Goal: Information Seeking & Learning: Check status

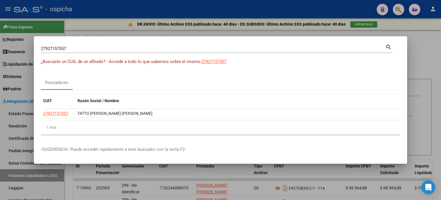
scroll to position [57, 0]
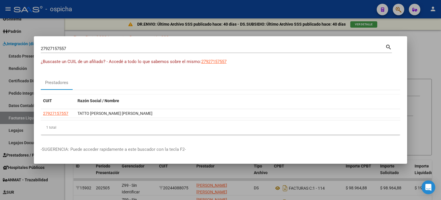
click at [421, 39] on div at bounding box center [220, 100] width 441 height 200
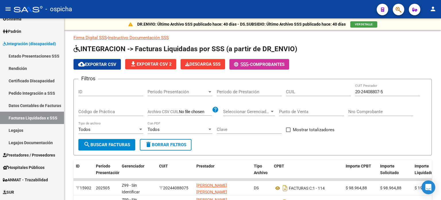
click at [395, 11] on button "button" at bounding box center [398, 9] width 11 height 11
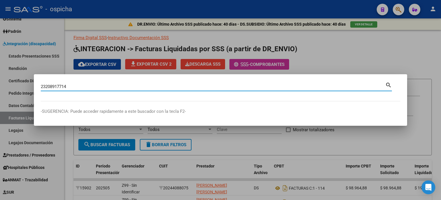
type input "23208917714"
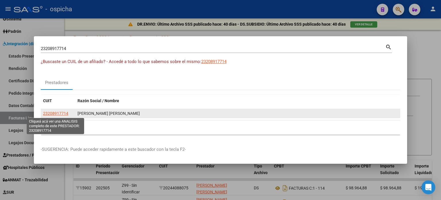
click at [66, 113] on span "23208917714" at bounding box center [55, 113] width 25 height 5
type textarea "23208917714"
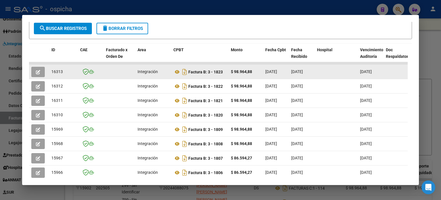
scroll to position [86, 0]
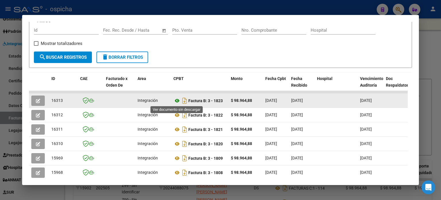
click at [178, 101] on icon at bounding box center [176, 100] width 7 height 7
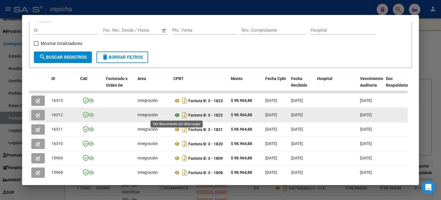
click at [177, 116] on icon at bounding box center [176, 114] width 7 height 7
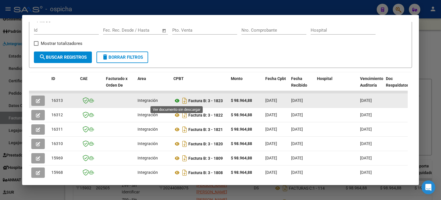
click at [179, 101] on icon at bounding box center [176, 100] width 7 height 7
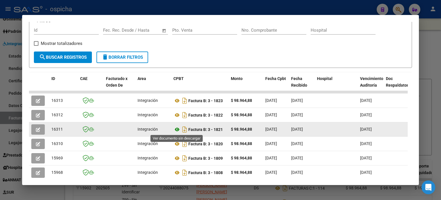
click at [175, 129] on icon at bounding box center [176, 129] width 7 height 7
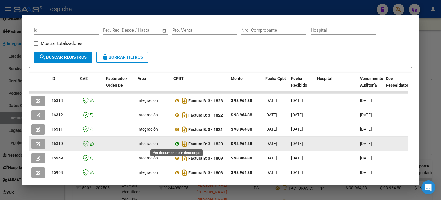
click at [177, 143] on icon at bounding box center [176, 143] width 7 height 7
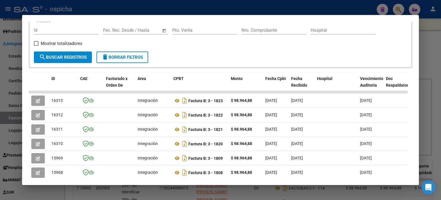
click at [440, 43] on div at bounding box center [220, 100] width 441 height 200
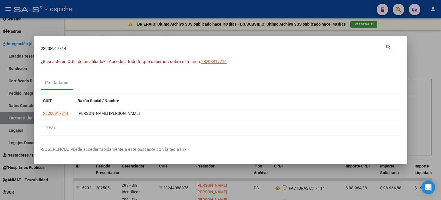
click at [428, 52] on div at bounding box center [220, 100] width 441 height 200
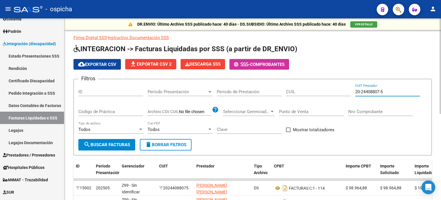
click at [394, 91] on input "20-24408807-5" at bounding box center [387, 91] width 65 height 5
type input "2"
click at [305, 93] on input "CUIL" at bounding box center [318, 91] width 65 height 5
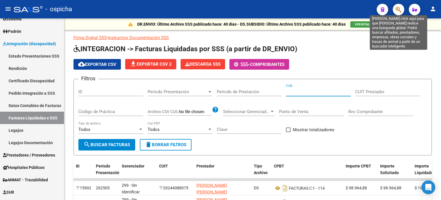
click at [399, 9] on icon "button" at bounding box center [399, 9] width 6 height 7
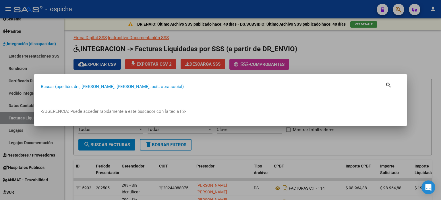
click at [82, 87] on input "Buscar (apellido, dni, [PERSON_NAME], [PERSON_NAME], cuit, obra social)" at bounding box center [213, 86] width 345 height 5
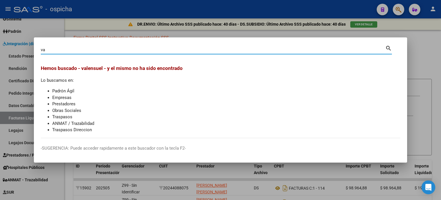
type input "v"
type input "valen"
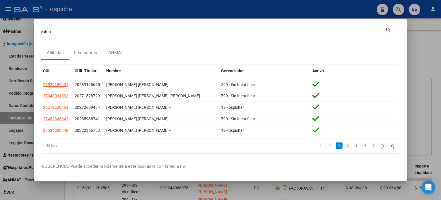
click at [390, 31] on mat-icon "search" at bounding box center [388, 29] width 7 height 7
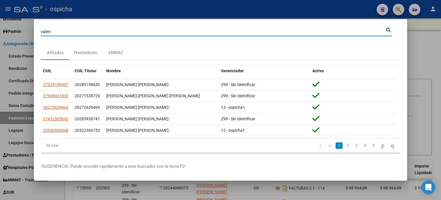
click at [431, 51] on div at bounding box center [220, 100] width 441 height 200
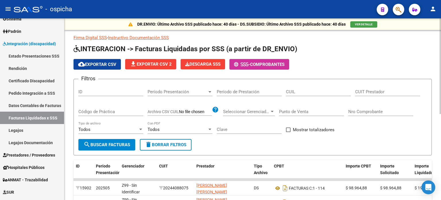
click at [377, 89] on input "CUIT Prestador" at bounding box center [387, 91] width 65 height 5
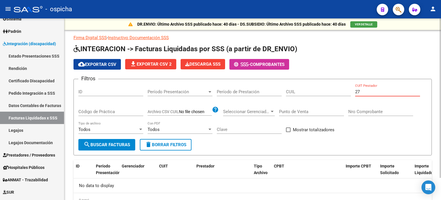
type input "2"
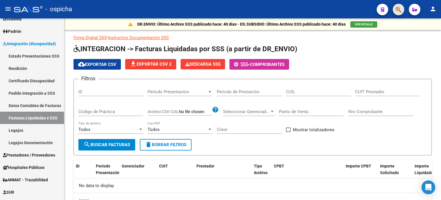
click at [402, 9] on button "button" at bounding box center [398, 9] width 11 height 11
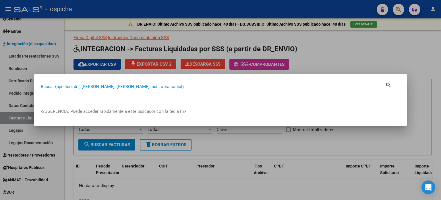
click at [100, 85] on input "Buscar (apellido, dni, [PERSON_NAME], [PERSON_NAME], cuit, obra social)" at bounding box center [213, 86] width 345 height 5
type input "[PERSON_NAME]"
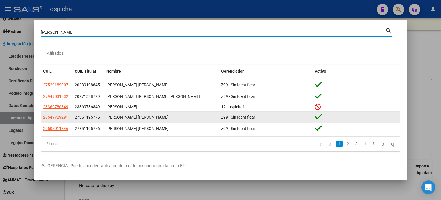
click at [91, 118] on span "27351195776" at bounding box center [87, 117] width 25 height 5
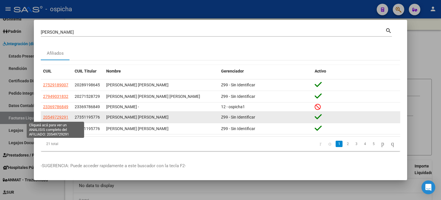
click at [62, 117] on span "20549729291" at bounding box center [55, 117] width 25 height 5
type textarea "20549729291"
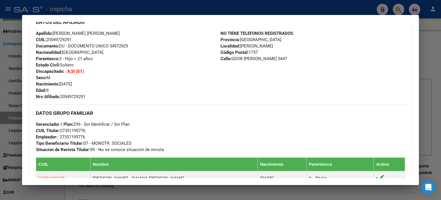
scroll to position [387, 0]
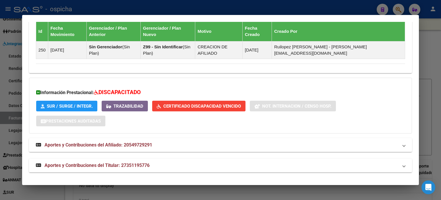
drag, startPoint x: 34, startPoint y: 52, endPoint x: 370, endPoint y: 74, distance: 336.2
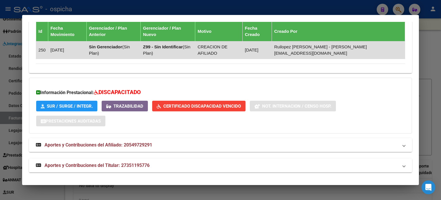
copy div "Loremipsu: Dolors: AMETCO Adipis Elit Seddoe: 18/69/0809 TEMPO INC UTLABORE Etd…"
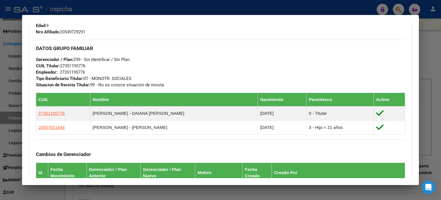
scroll to position [244, 0]
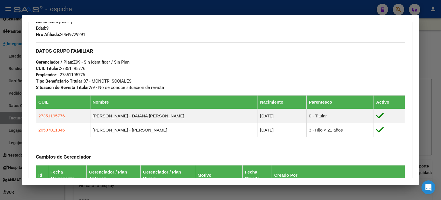
click at [397, 10] on div at bounding box center [220, 100] width 441 height 200
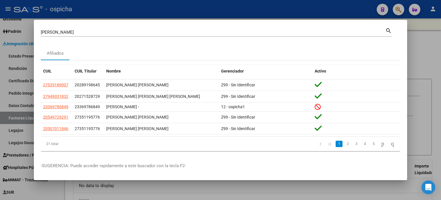
click at [66, 32] on input "[PERSON_NAME]" at bounding box center [213, 32] width 345 height 5
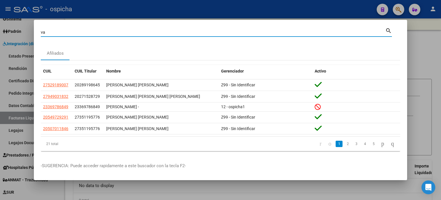
type input "v"
type input "27323404297"
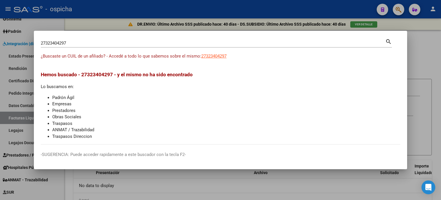
click at [389, 40] on mat-icon "search" at bounding box center [388, 41] width 7 height 7
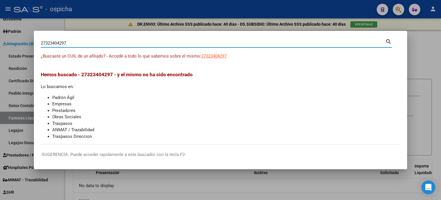
click at [418, 42] on div at bounding box center [220, 100] width 441 height 200
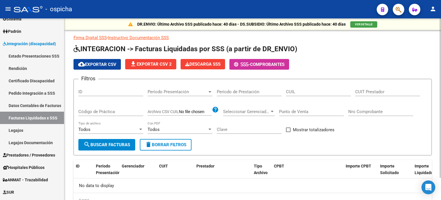
click at [286, 93] on input "CUIL" at bounding box center [318, 91] width 65 height 5
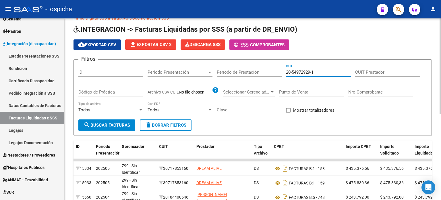
scroll to position [106, 0]
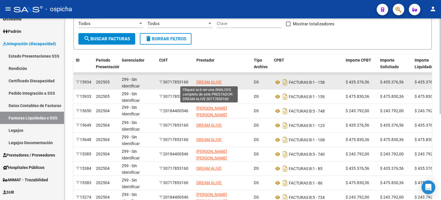
type input "20-54972929-1"
click at [209, 82] on span "DREAM ALIVE" at bounding box center [208, 82] width 25 height 5
type textarea "30717853160"
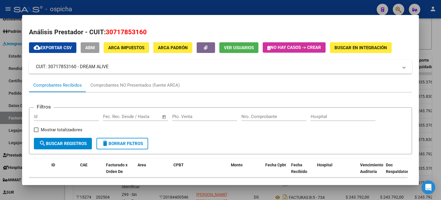
click at [432, 31] on div at bounding box center [220, 100] width 441 height 200
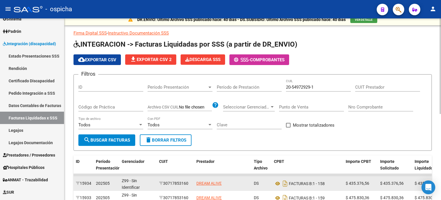
scroll to position [0, 0]
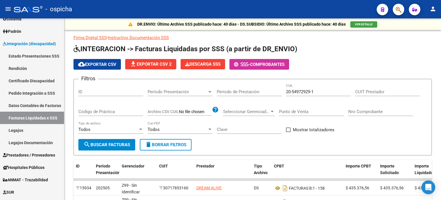
click at [395, 12] on button "button" at bounding box center [398, 9] width 11 height 11
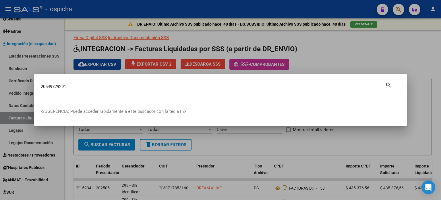
type input "20549729291"
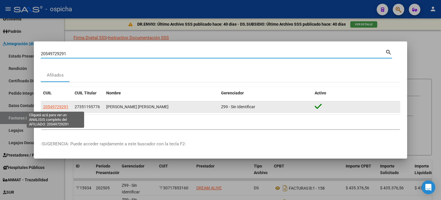
click at [59, 107] on span "20549729291" at bounding box center [55, 106] width 25 height 5
type textarea "20549729291"
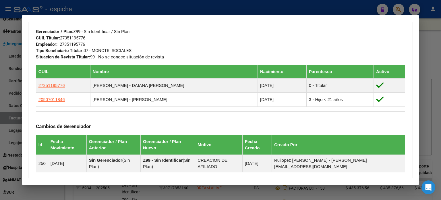
scroll to position [186, 0]
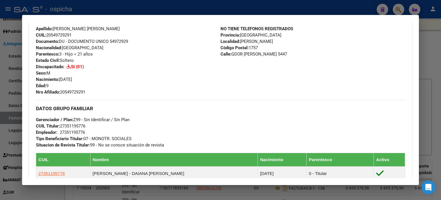
click at [424, 30] on div at bounding box center [220, 100] width 441 height 200
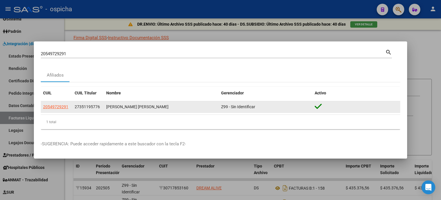
click at [98, 108] on span "27351195776" at bounding box center [87, 106] width 25 height 5
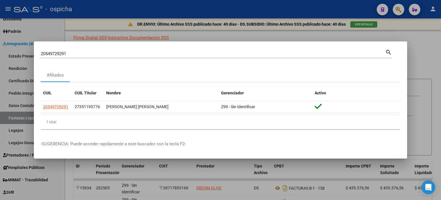
click at [422, 47] on div at bounding box center [220, 100] width 441 height 200
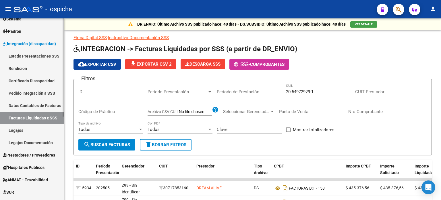
click at [14, 128] on link "Legajos" at bounding box center [32, 130] width 64 height 12
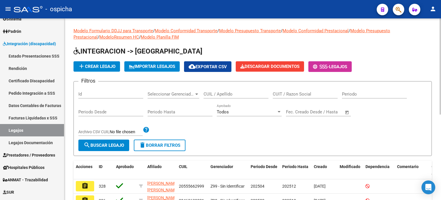
click at [227, 93] on input "CUIL / Apellido" at bounding box center [236, 93] width 65 height 5
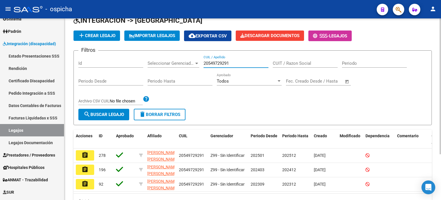
scroll to position [61, 0]
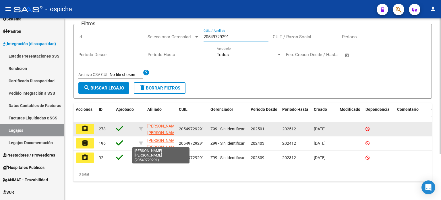
type input "20549729291"
click at [157, 124] on app-link-go-to "[PERSON_NAME] [PERSON_NAME]" at bounding box center [162, 129] width 31 height 13
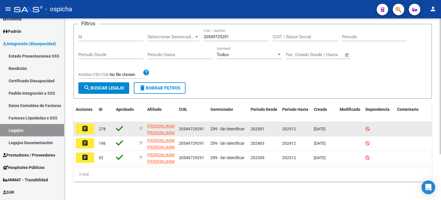
click at [90, 126] on button "assignment" at bounding box center [85, 129] width 18 height 10
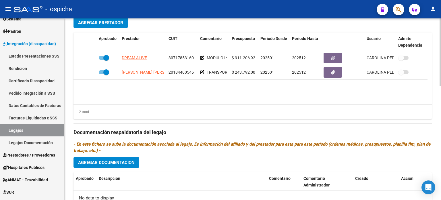
scroll to position [201, 0]
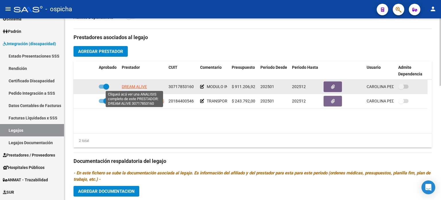
click at [137, 86] on span "DREAM ALIVE" at bounding box center [134, 86] width 25 height 5
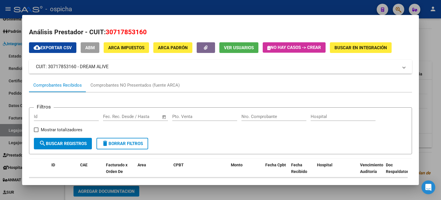
drag, startPoint x: 31, startPoint y: 67, endPoint x: 134, endPoint y: 65, distance: 103.7
click at [134, 65] on mat-expansion-panel-header "CUIT: 30717853160 - DREAM ALIVE" at bounding box center [220, 67] width 383 height 14
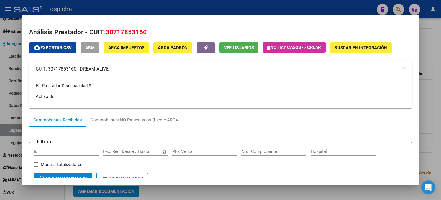
copy mat-panel-title "CUIT: 30717853160 - DREAM ALIVE"
click at [427, 60] on div at bounding box center [220, 100] width 441 height 200
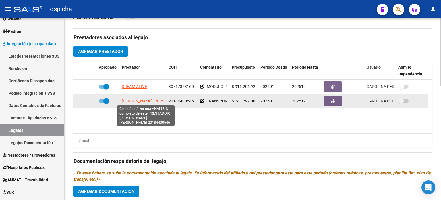
click at [130, 101] on span "[PERSON_NAME] [PERSON_NAME]" at bounding box center [153, 101] width 62 height 5
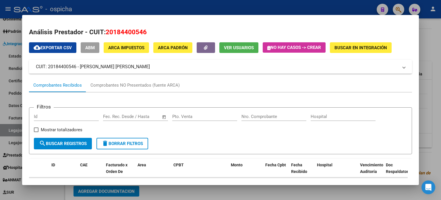
drag, startPoint x: 33, startPoint y: 65, endPoint x: 163, endPoint y: 66, distance: 130.1
click at [163, 66] on mat-expansion-panel-header "CUIT: 20184400546 - [PERSON_NAME] [PERSON_NAME]" at bounding box center [220, 67] width 383 height 14
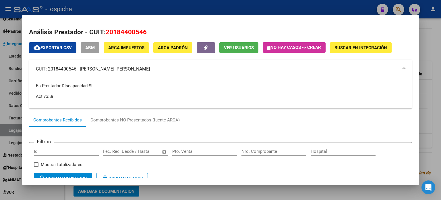
copy mat-panel-title "CUIT: 20184400546 - [PERSON_NAME] [PERSON_NAME]"
click at [431, 42] on div at bounding box center [220, 100] width 441 height 200
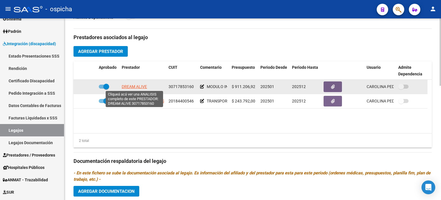
click at [128, 86] on span "DREAM ALIVE" at bounding box center [134, 86] width 25 height 5
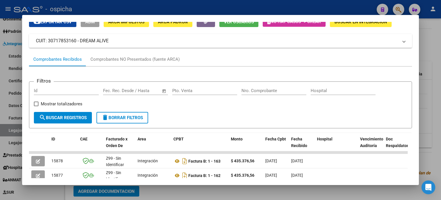
scroll to position [112, 0]
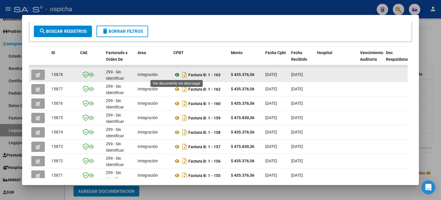
click at [177, 75] on icon at bounding box center [176, 74] width 7 height 7
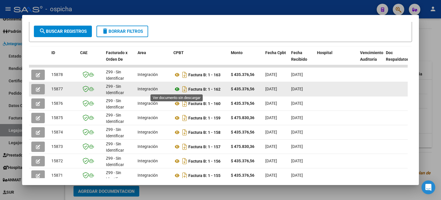
click at [177, 89] on icon at bounding box center [176, 89] width 7 height 7
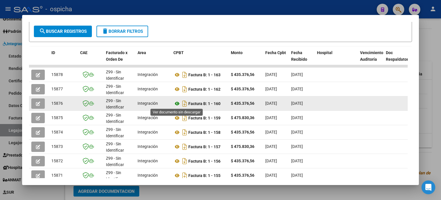
click at [177, 103] on icon at bounding box center [176, 103] width 7 height 7
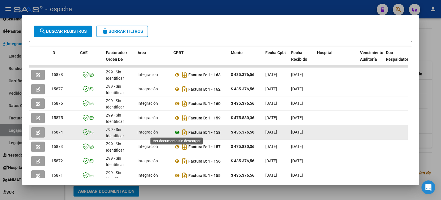
click at [176, 132] on icon at bounding box center [176, 132] width 7 height 7
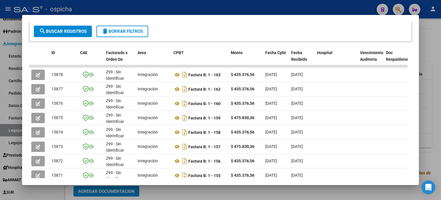
click at [427, 34] on div at bounding box center [220, 100] width 441 height 200
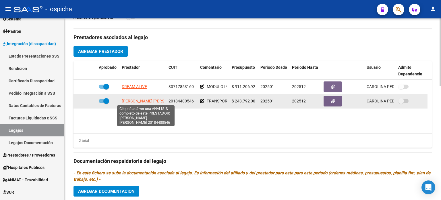
click at [134, 100] on span "[PERSON_NAME] [PERSON_NAME]" at bounding box center [153, 101] width 62 height 5
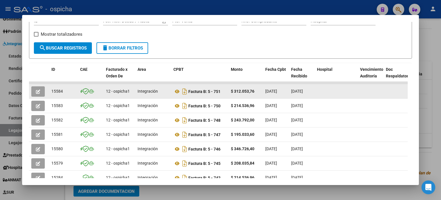
scroll to position [96, 0]
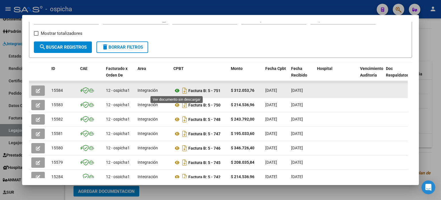
click at [178, 90] on icon at bounding box center [176, 90] width 7 height 7
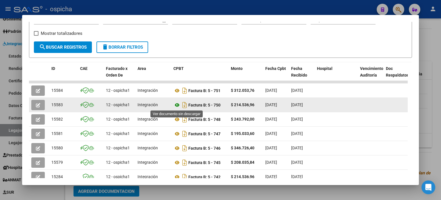
click at [177, 107] on icon at bounding box center [176, 104] width 7 height 7
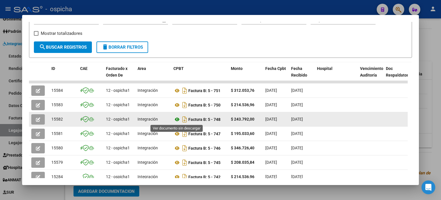
click at [178, 119] on icon at bounding box center [176, 119] width 7 height 7
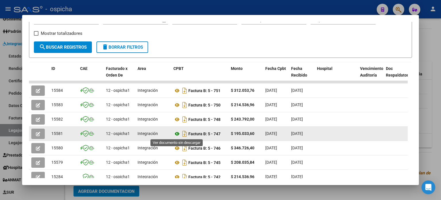
click at [178, 135] on icon at bounding box center [176, 133] width 7 height 7
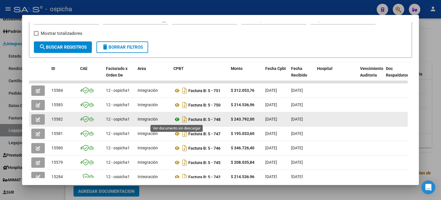
click at [177, 121] on icon at bounding box center [176, 119] width 7 height 7
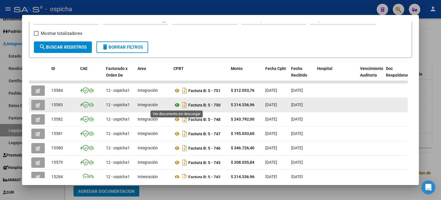
click at [177, 105] on icon at bounding box center [176, 104] width 7 height 7
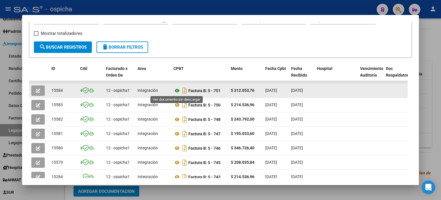
click at [178, 91] on icon at bounding box center [176, 90] width 7 height 7
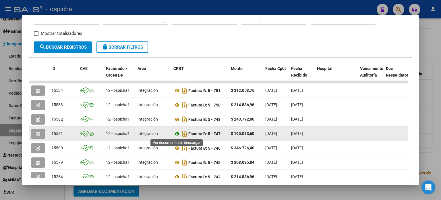
click at [180, 134] on icon at bounding box center [176, 133] width 7 height 7
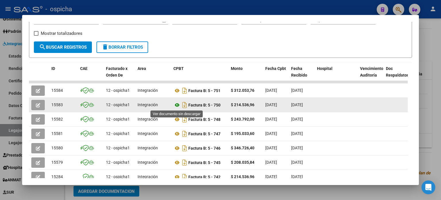
click at [179, 105] on icon at bounding box center [176, 104] width 7 height 7
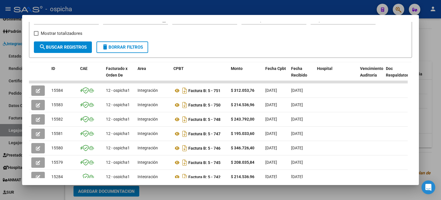
click at [438, 59] on div at bounding box center [220, 100] width 441 height 200
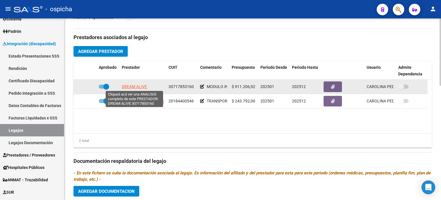
click at [131, 86] on span "DREAM ALIVE" at bounding box center [134, 86] width 25 height 5
type textarea "30717853160"
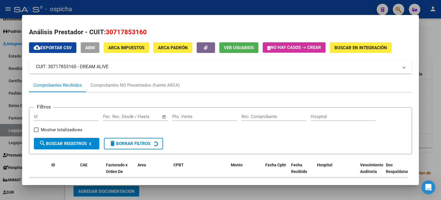
scroll to position [26, 0]
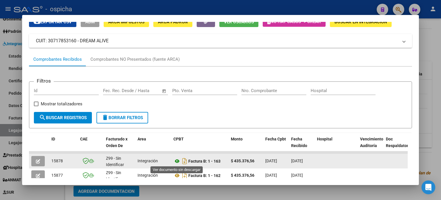
click at [177, 161] on icon at bounding box center [176, 160] width 7 height 7
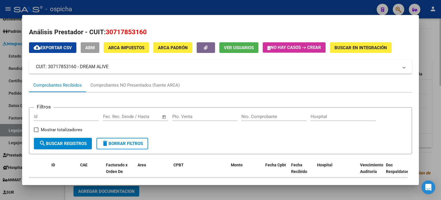
click at [430, 34] on div at bounding box center [220, 100] width 441 height 200
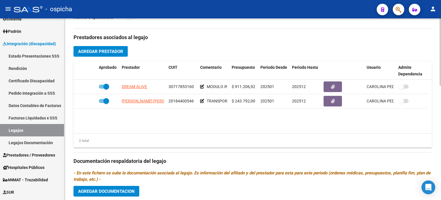
scroll to position [57, 0]
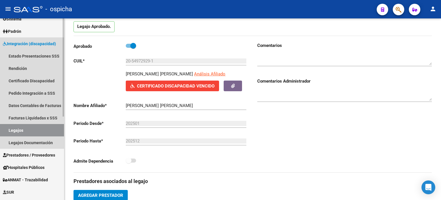
click at [30, 45] on span "Integración (discapacidad)" at bounding box center [29, 43] width 53 height 6
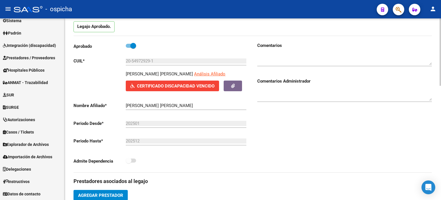
scroll to position [55, 0]
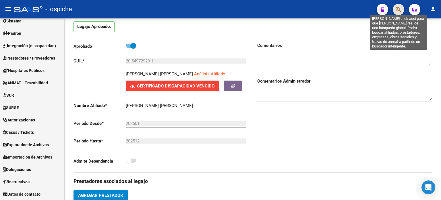
click at [397, 6] on icon "button" at bounding box center [399, 9] width 6 height 7
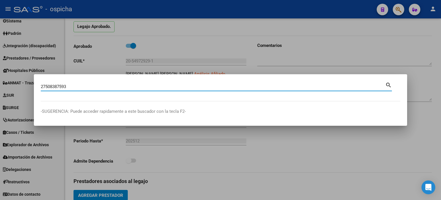
type input "27508387593"
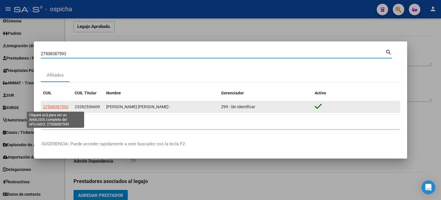
click at [64, 107] on span "27508387593" at bounding box center [55, 106] width 25 height 5
type textarea "27508387593"
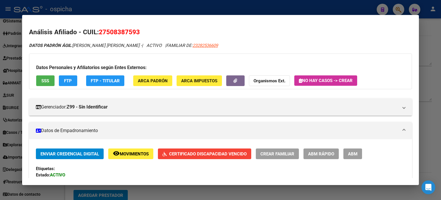
click at [436, 38] on div at bounding box center [220, 100] width 441 height 200
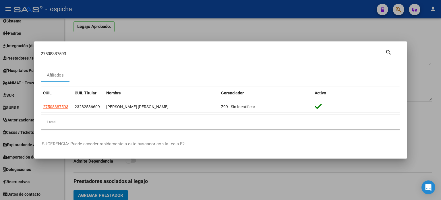
click at [436, 38] on div at bounding box center [220, 100] width 441 height 200
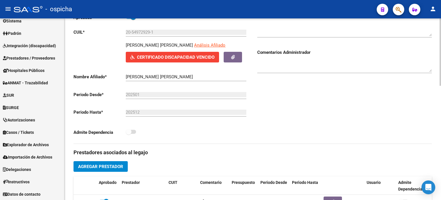
scroll to position [0, 0]
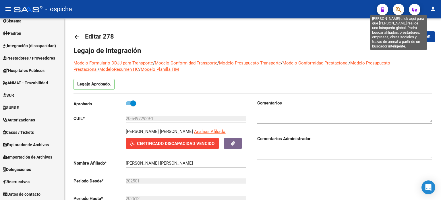
click at [398, 9] on icon "button" at bounding box center [399, 9] width 6 height 7
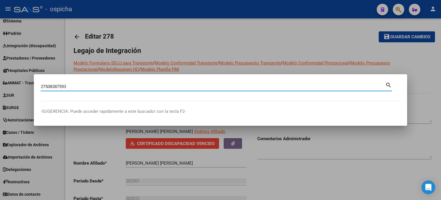
type input "27508387593"
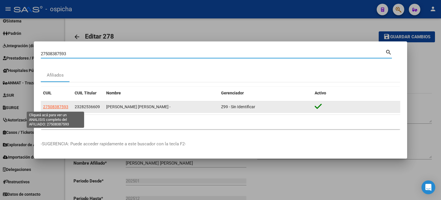
click at [58, 109] on span "27508387593" at bounding box center [55, 106] width 25 height 5
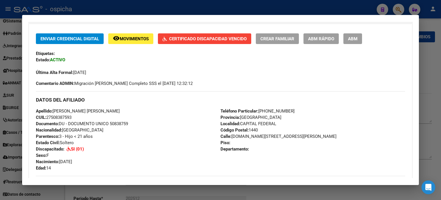
scroll to position [373, 0]
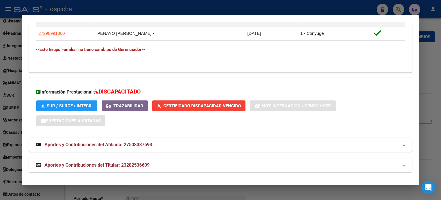
drag, startPoint x: 36, startPoint y: 53, endPoint x: 377, endPoint y: 63, distance: 341.6
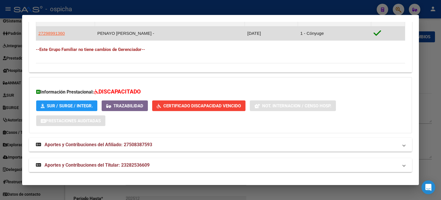
copy div "Loremipsu: Dolors: AMETCO Adipis Elit Seddoe: 75/03/3788 Temporinci UTLAB: Etdo…"
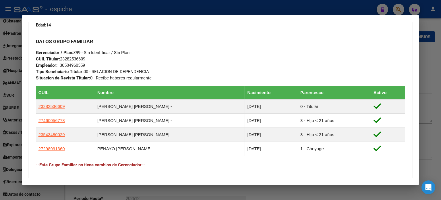
scroll to position [200, 0]
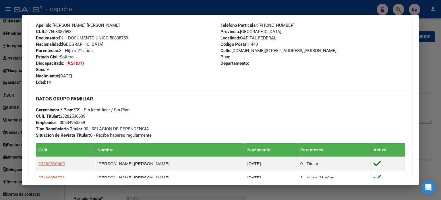
click at [296, 87] on div "Enviar Credencial Digital remove_red_eye Movimientos Certificado Discapacidad V…" at bounding box center [220, 92] width 369 height 288
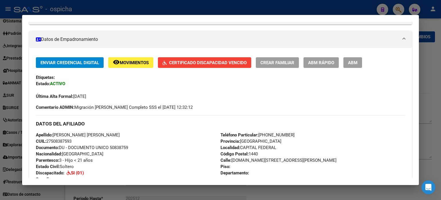
scroll to position [28, 0]
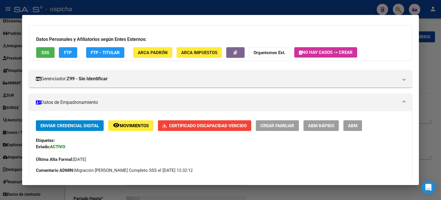
click at [433, 25] on div at bounding box center [220, 100] width 441 height 200
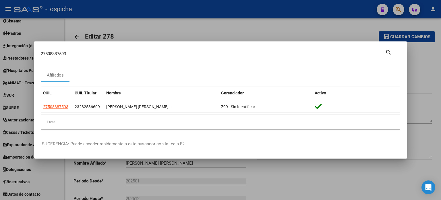
click at [420, 109] on div at bounding box center [220, 100] width 441 height 200
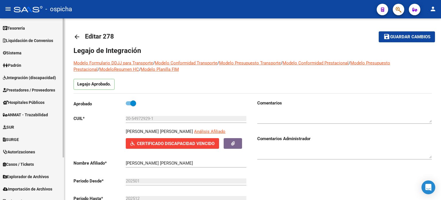
scroll to position [0, 0]
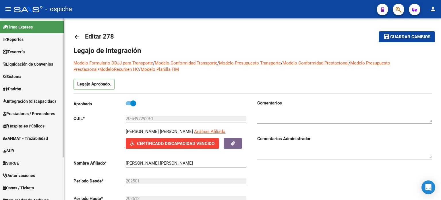
click at [40, 103] on span "Integración (discapacidad)" at bounding box center [29, 101] width 53 height 6
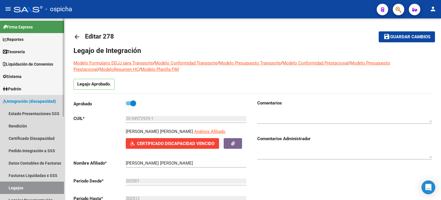
click at [19, 102] on span "Integración (discapacidad)" at bounding box center [29, 101] width 53 height 6
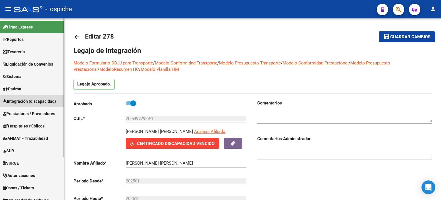
click at [29, 101] on span "Integración (discapacidad)" at bounding box center [29, 101] width 53 height 6
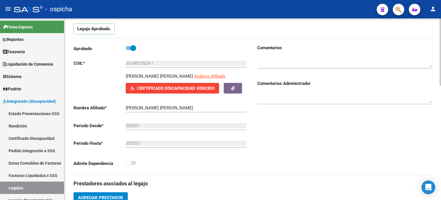
scroll to position [57, 0]
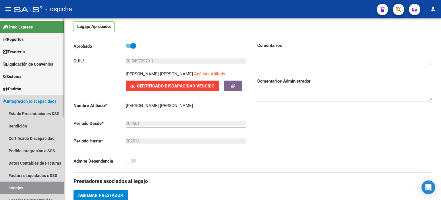
click at [29, 184] on link "Legajos" at bounding box center [32, 187] width 64 height 12
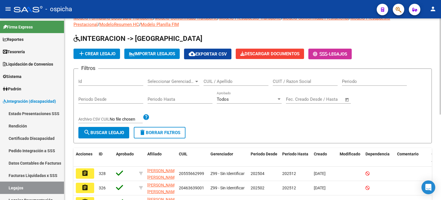
scroll to position [57, 0]
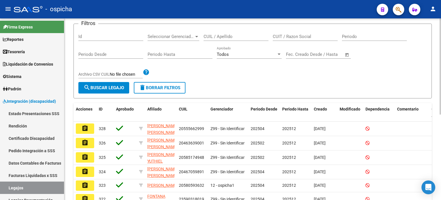
click at [216, 81] on form "Filtros Id Seleccionar Gerenciador Seleccionar Gerenciador CUIL / Apellido CUIT…" at bounding box center [253, 61] width 358 height 75
click at [239, 38] on input "CUIL / Apellido" at bounding box center [236, 36] width 65 height 5
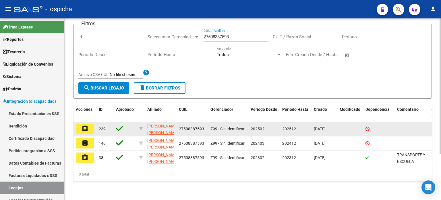
type input "27508387593"
click at [88, 129] on button "assignment" at bounding box center [85, 129] width 18 height 10
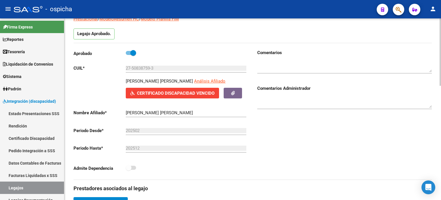
scroll to position [144, 0]
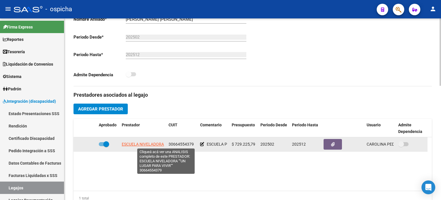
click at [126, 145] on span "ESCUELA NIVELADORA ""UN LUGAR PARA VIVIR""" at bounding box center [166, 144] width 88 height 5
type textarea "30664554379"
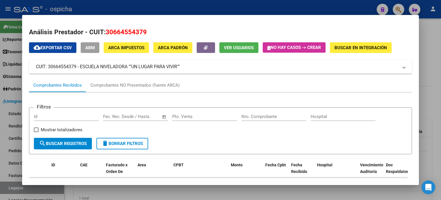
drag, startPoint x: 33, startPoint y: 66, endPoint x: 198, endPoint y: 68, distance: 164.9
click at [198, 68] on mat-expansion-panel-header "CUIT: 30664554379 - ESCUELA NIVELADORA ""UN LUGAR PARA VIVIR""" at bounding box center [220, 67] width 383 height 14
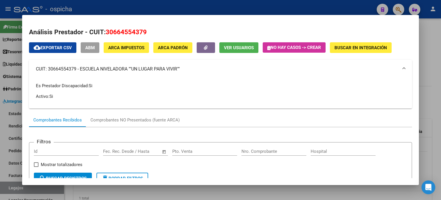
copy mat-panel-title "CUIT: 30664554379 - ESCUELA NIVELADORA ""UN LUGAR PARA VIVIR"""
click at [435, 45] on div at bounding box center [220, 100] width 441 height 200
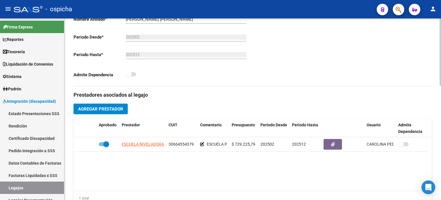
scroll to position [0, 0]
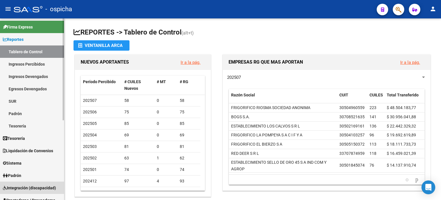
click at [27, 187] on span "Integración (discapacidad)" at bounding box center [29, 187] width 53 height 6
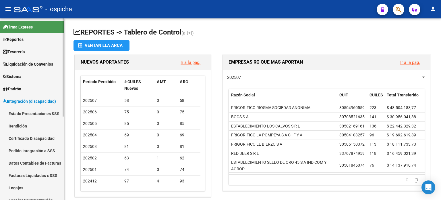
click at [46, 174] on link "Facturas Liquidadas x SSS" at bounding box center [32, 175] width 64 height 12
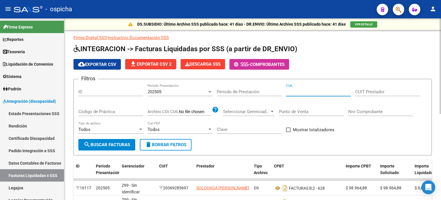
click at [302, 92] on input "CUIL" at bounding box center [318, 91] width 65 height 5
click at [389, 92] on input "CUIT Prestador" at bounding box center [387, 91] width 65 height 5
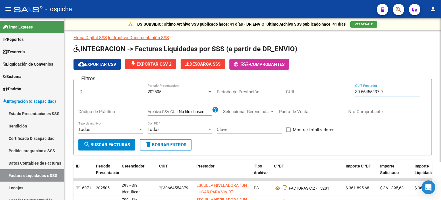
scroll to position [48, 0]
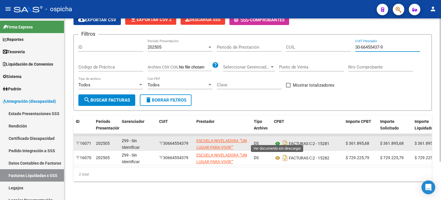
type input "30-66455437-9"
click at [278, 140] on icon at bounding box center [277, 143] width 7 height 7
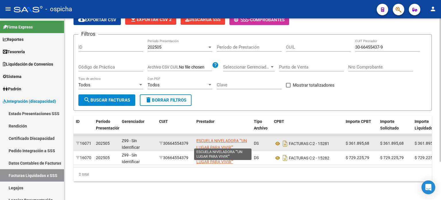
click at [216, 139] on app-link-go-to "ESCUELA NIVELADORA ""UN LUGAR PARA VIVIR""" at bounding box center [222, 143] width 53 height 13
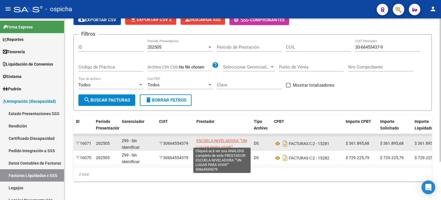
click at [221, 141] on span "ESCUELA NIVELADORA ""UN LUGAR PARA VIVIR""" at bounding box center [221, 143] width 51 height 11
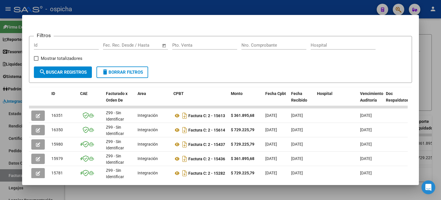
scroll to position [112, 0]
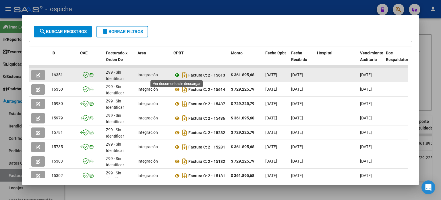
click at [177, 74] on icon at bounding box center [176, 75] width 7 height 7
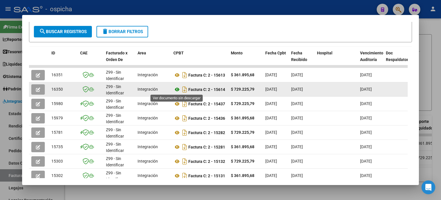
click at [178, 89] on icon at bounding box center [176, 89] width 7 height 7
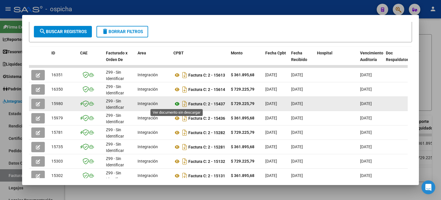
click at [179, 103] on icon at bounding box center [176, 103] width 7 height 7
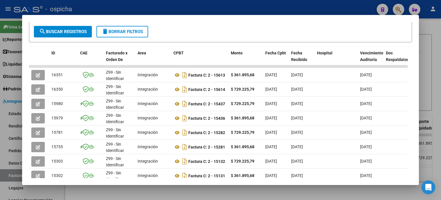
scroll to position [0, 0]
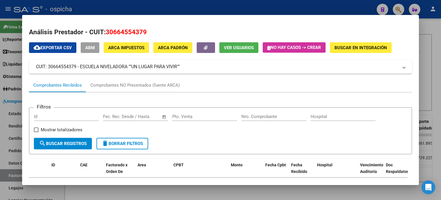
click at [429, 35] on div at bounding box center [220, 100] width 441 height 200
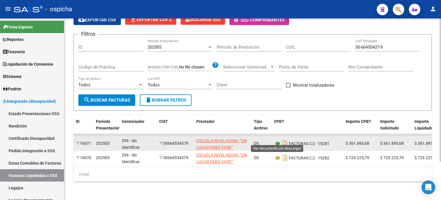
click at [278, 140] on icon at bounding box center [277, 143] width 7 height 7
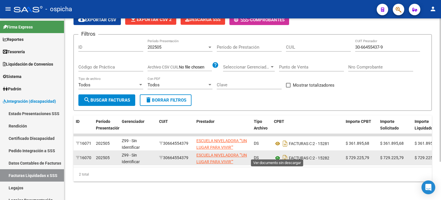
click at [279, 154] on icon at bounding box center [277, 157] width 7 height 7
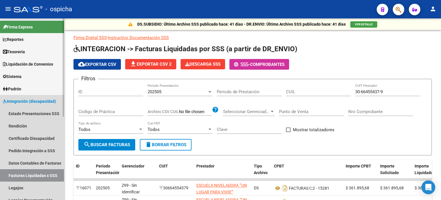
click at [50, 175] on link "Facturas Liquidadas x SSS" at bounding box center [32, 175] width 64 height 12
click at [18, 190] on link "Legajos" at bounding box center [32, 187] width 64 height 12
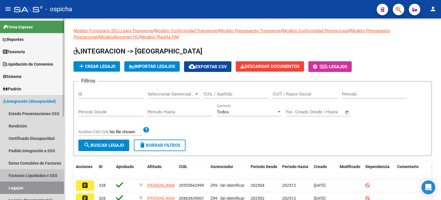
click at [23, 176] on link "Facturas Liquidadas x SSS" at bounding box center [32, 175] width 64 height 12
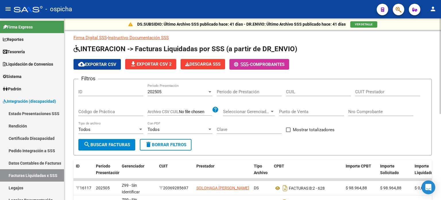
click at [366, 111] on input "Nro Comprobante" at bounding box center [380, 111] width 65 height 5
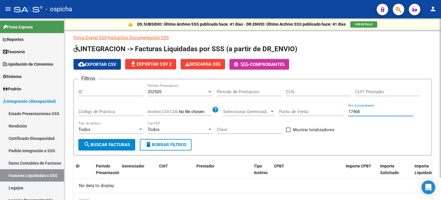
type input "17468"
click at [399, 12] on icon "button" at bounding box center [399, 9] width 6 height 7
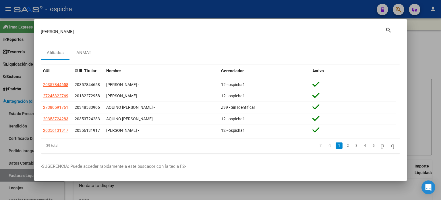
click at [63, 32] on input "AQUINO" at bounding box center [213, 31] width 345 height 5
type input "A"
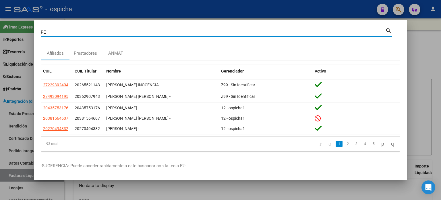
type input "P"
type input "ALONSO"
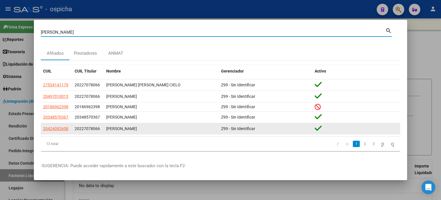
click at [90, 130] on span "20227078066" at bounding box center [87, 128] width 25 height 5
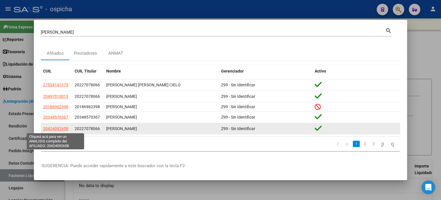
click at [59, 128] on span "20424092658" at bounding box center [55, 128] width 25 height 5
type textarea "20424092658"
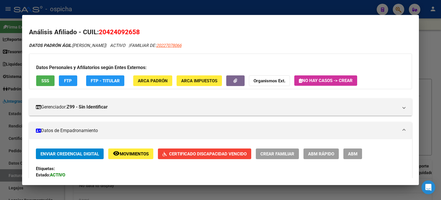
click at [441, 20] on div at bounding box center [220, 100] width 441 height 200
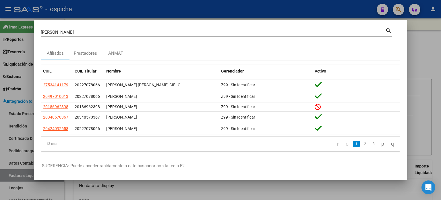
click at [430, 35] on div at bounding box center [220, 100] width 441 height 200
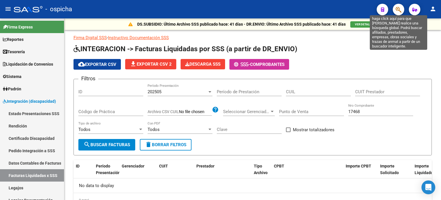
click at [400, 9] on icon "button" at bounding box center [399, 9] width 6 height 7
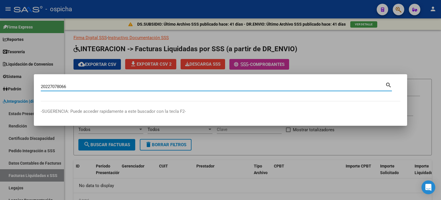
type input "20227078066"
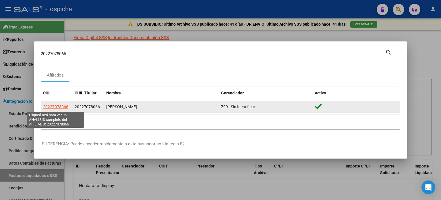
click at [61, 108] on span "20227078066" at bounding box center [55, 106] width 25 height 5
type textarea "20227078066"
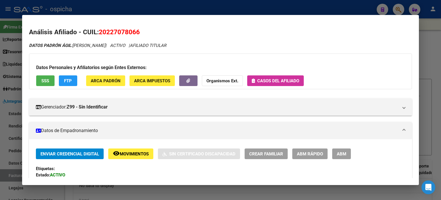
click at [434, 45] on div at bounding box center [220, 100] width 441 height 200
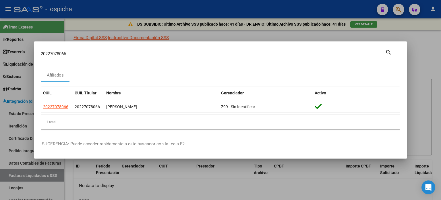
click at [391, 53] on mat-icon "search" at bounding box center [388, 51] width 7 height 7
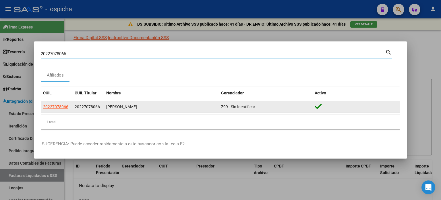
click at [99, 108] on span "20227078066" at bounding box center [87, 106] width 25 height 5
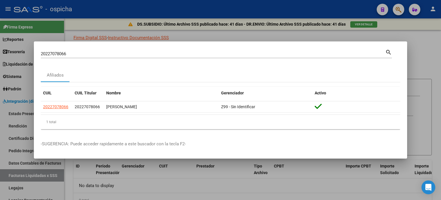
click at [417, 51] on div at bounding box center [220, 100] width 441 height 200
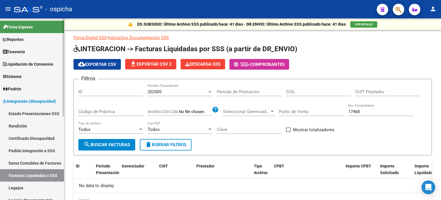
click at [16, 186] on link "Legajos" at bounding box center [32, 187] width 64 height 12
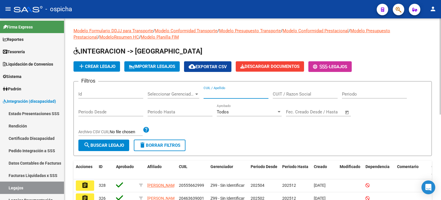
click at [232, 94] on input "CUIL / Apellido" at bounding box center [236, 93] width 65 height 5
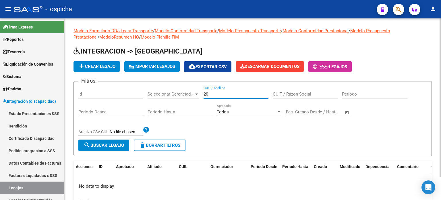
type input "2"
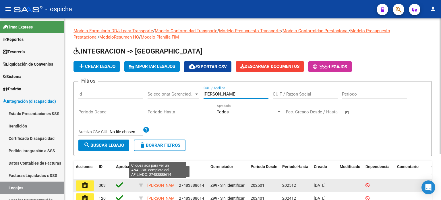
type input "AQUINO"
click at [153, 187] on span "AQUINO GLORIA ESTEFANIA" at bounding box center [162, 185] width 31 height 5
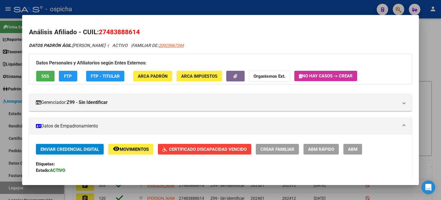
click at [435, 44] on div at bounding box center [220, 100] width 441 height 200
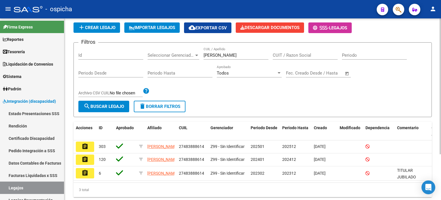
scroll to position [57, 0]
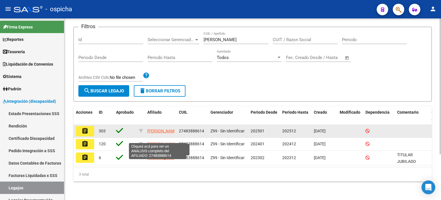
click at [159, 128] on span "AQUINO GLORIA ESTEFANIA" at bounding box center [162, 130] width 31 height 5
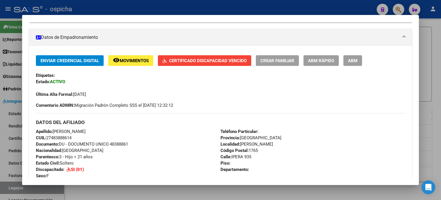
scroll to position [0, 0]
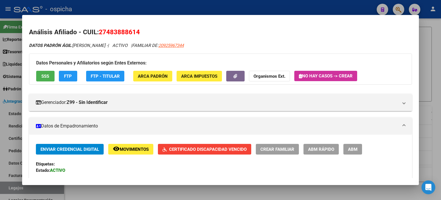
click at [429, 55] on div at bounding box center [220, 100] width 441 height 200
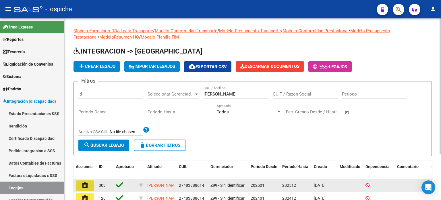
click at [84, 187] on mat-icon "assignment" at bounding box center [85, 185] width 7 height 7
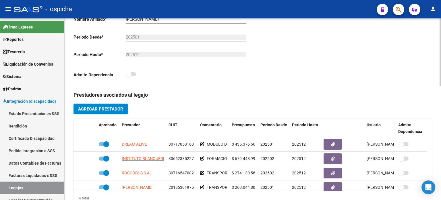
scroll to position [172, 0]
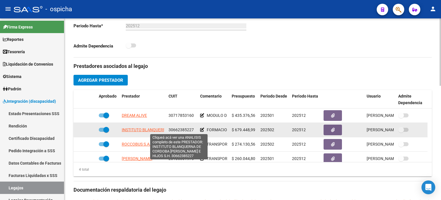
click at [149, 131] on span "INSTITUTO BLANQUERNA DE CORDOBA LUIS J. R. E HIJOS S.H." at bounding box center [186, 129] width 128 height 5
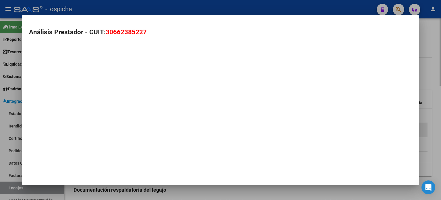
type textarea "30662385227"
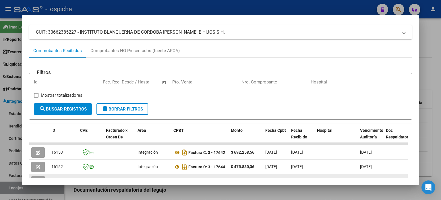
scroll to position [29, 0]
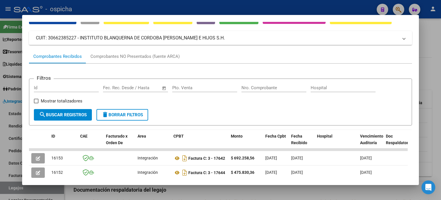
click at [431, 39] on div at bounding box center [220, 100] width 441 height 200
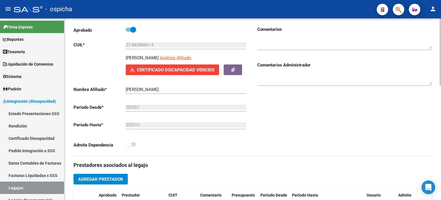
scroll to position [172, 0]
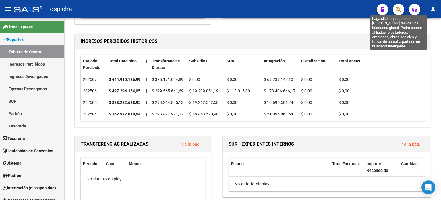
click at [397, 11] on icon "button" at bounding box center [399, 9] width 6 height 7
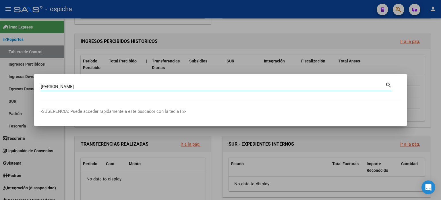
type input "PEREZ"
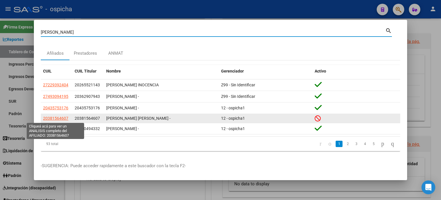
click at [55, 118] on span "20381564607" at bounding box center [55, 118] width 25 height 5
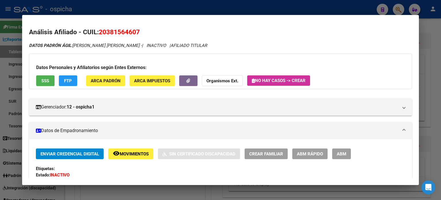
click at [434, 27] on div at bounding box center [220, 100] width 441 height 200
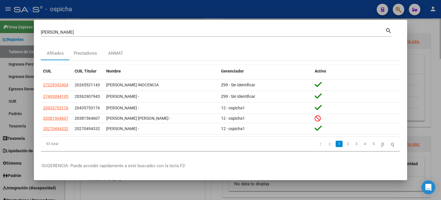
click at [434, 25] on div at bounding box center [220, 100] width 441 height 200
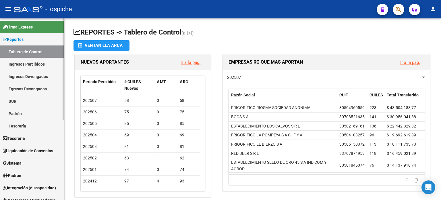
click at [19, 176] on span "Padrón" at bounding box center [12, 175] width 18 height 6
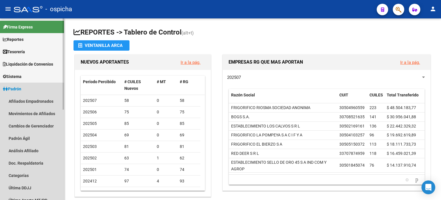
click at [18, 88] on span "Padrón" at bounding box center [12, 89] width 18 height 6
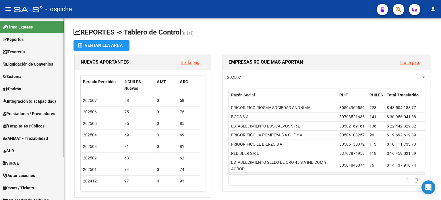
click at [36, 103] on span "Integración (discapacidad)" at bounding box center [29, 101] width 53 height 6
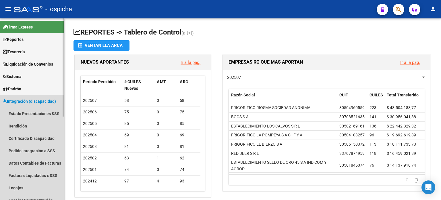
click at [35, 101] on span "Integración (discapacidad)" at bounding box center [29, 101] width 53 height 6
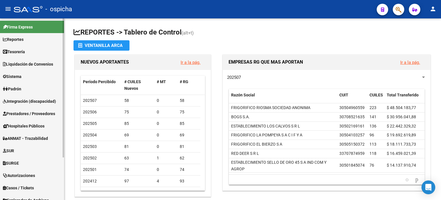
click at [35, 101] on span "Integración (discapacidad)" at bounding box center [29, 101] width 53 height 6
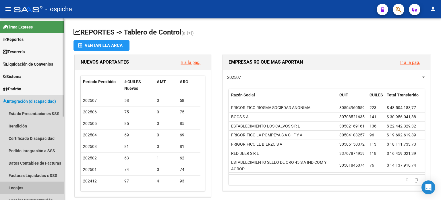
click at [13, 187] on link "Legajos" at bounding box center [32, 187] width 64 height 12
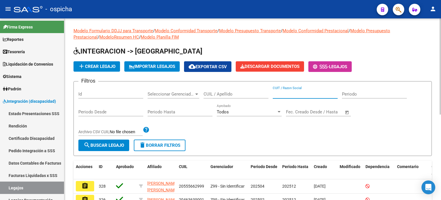
click at [305, 93] on input "CUIT / Razon Social" at bounding box center [305, 93] width 65 height 5
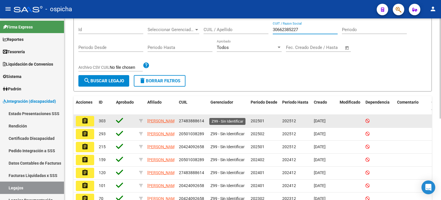
scroll to position [86, 0]
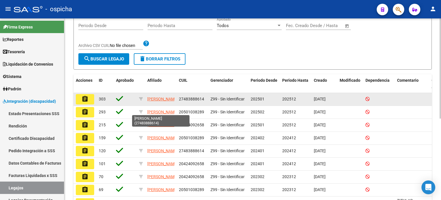
type input "30662385227"
click at [160, 100] on app-link-go-to "AQUINO GLORIA ESTEFANIA" at bounding box center [162, 99] width 31 height 7
click at [151, 97] on span "AQUINO GLORIA ESTEFANIA" at bounding box center [162, 99] width 31 height 5
type textarea "27483888614"
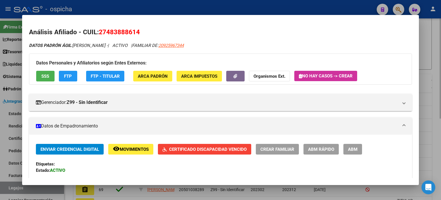
click at [431, 28] on div at bounding box center [220, 100] width 441 height 200
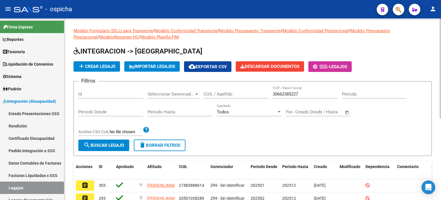
scroll to position [57, 0]
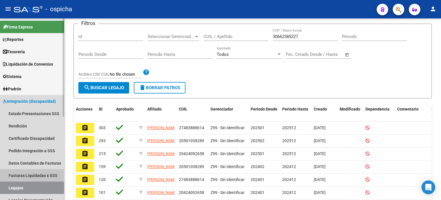
click at [32, 175] on link "Facturas Liquidadas x SSS" at bounding box center [32, 175] width 64 height 12
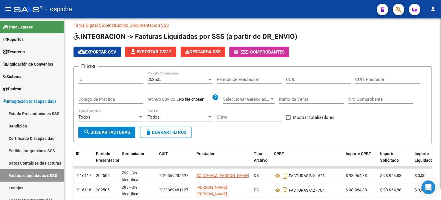
scroll to position [57, 0]
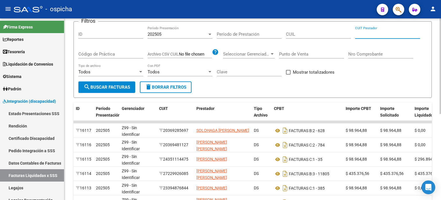
click at [372, 35] on input "CUIT Prestador" at bounding box center [387, 34] width 65 height 5
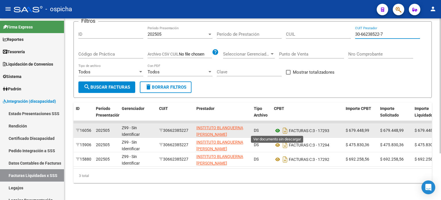
type input "30-66238522-7"
click at [277, 130] on icon at bounding box center [277, 130] width 7 height 7
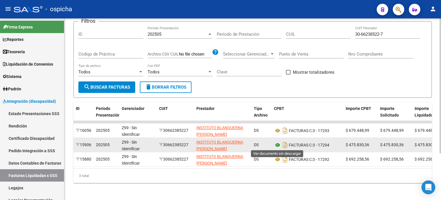
click at [277, 145] on icon at bounding box center [277, 144] width 7 height 7
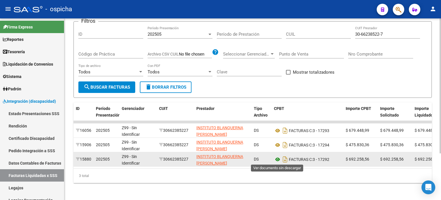
click at [279, 159] on icon at bounding box center [277, 159] width 7 height 7
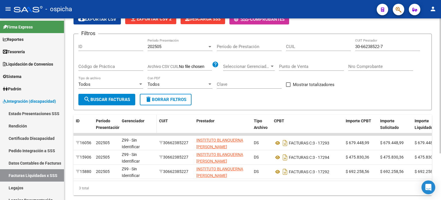
scroll to position [34, 0]
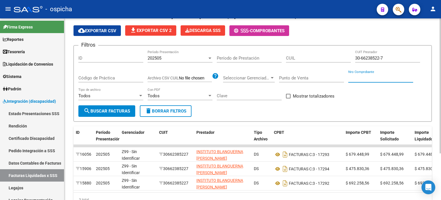
click at [365, 79] on input "Nro Comprobante" at bounding box center [380, 77] width 65 height 5
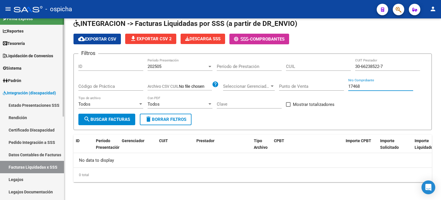
scroll to position [0, 0]
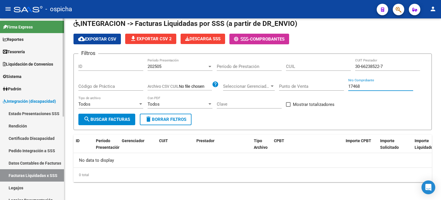
click at [73, 19] on mat-sidenav-container "Firma Express Reportes Tablero de Control Ingresos Percibidos Análisis de todos…" at bounding box center [220, 108] width 441 height 181
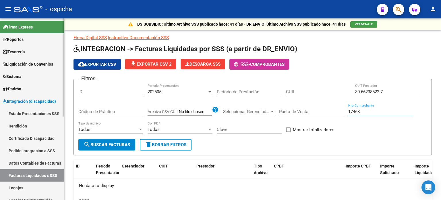
type input "17468"
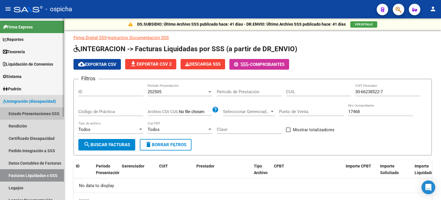
click at [32, 114] on link "Estado Presentaciones SSS" at bounding box center [32, 113] width 64 height 12
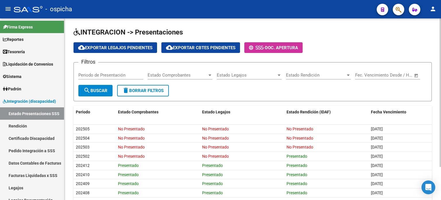
click at [152, 76] on span "Estado Comprobantes" at bounding box center [178, 74] width 60 height 5
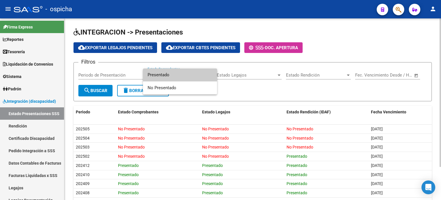
click at [152, 76] on span "Presentado" at bounding box center [180, 74] width 65 height 13
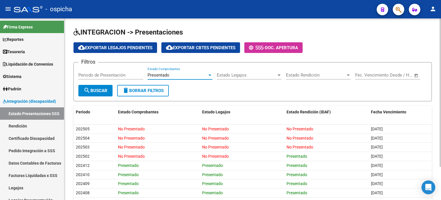
click at [136, 88] on span "delete Borrar Filtros" at bounding box center [142, 90] width 41 height 5
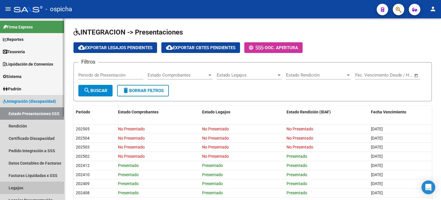
click at [17, 187] on link "Legajos" at bounding box center [32, 187] width 64 height 12
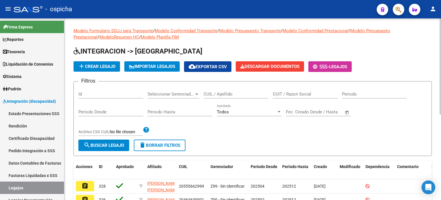
click at [252, 132] on div "Filtros Id Seleccionar Gerenciador Seleccionar Gerenciador CUIL / Apellido CUIT…" at bounding box center [252, 112] width 349 height 53
